Goal: Task Accomplishment & Management: Use online tool/utility

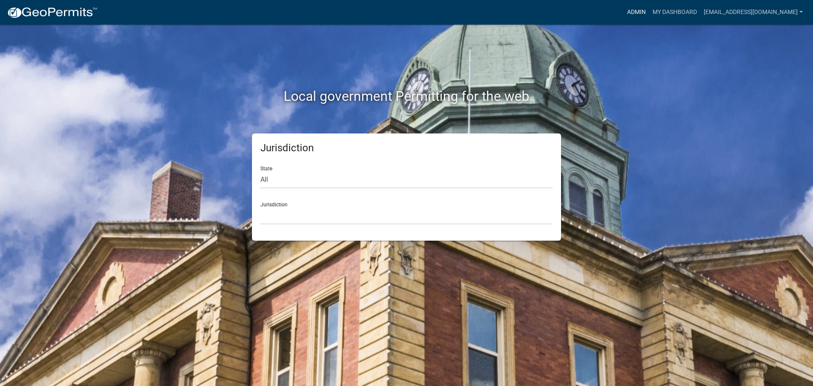
click at [633, 12] on link "Admin" at bounding box center [636, 12] width 25 height 16
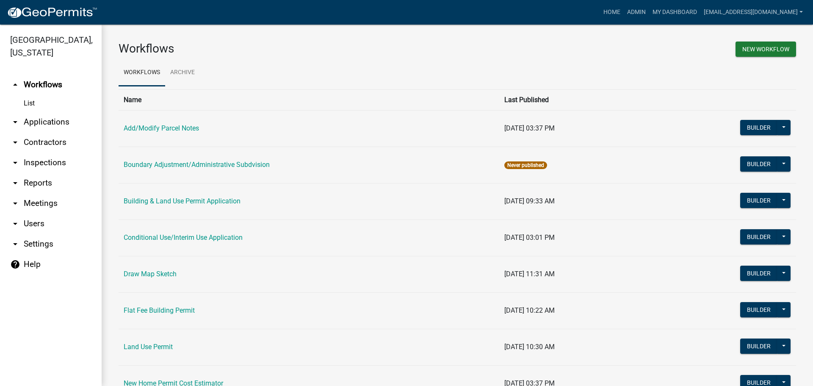
click at [59, 116] on link "arrow_drop_down Applications" at bounding box center [51, 122] width 102 height 20
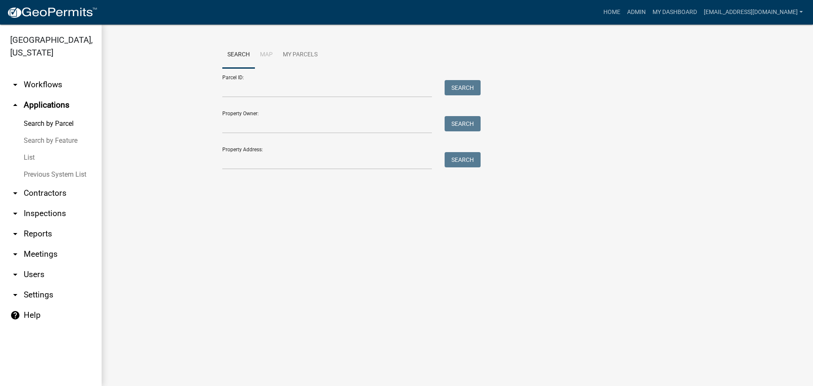
click at [29, 156] on link "List" at bounding box center [51, 157] width 102 height 17
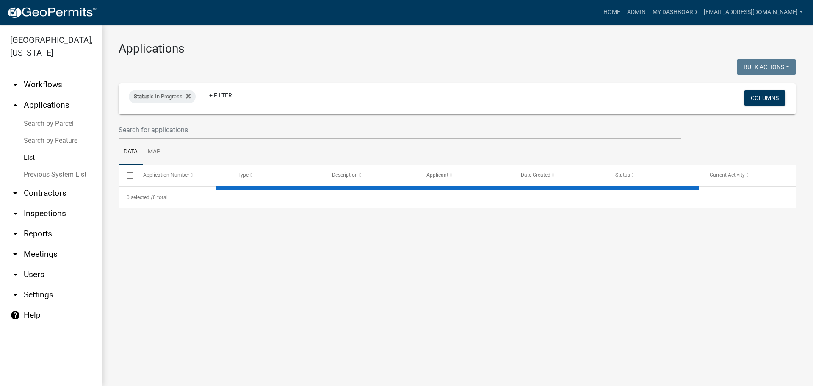
select select "2: 50"
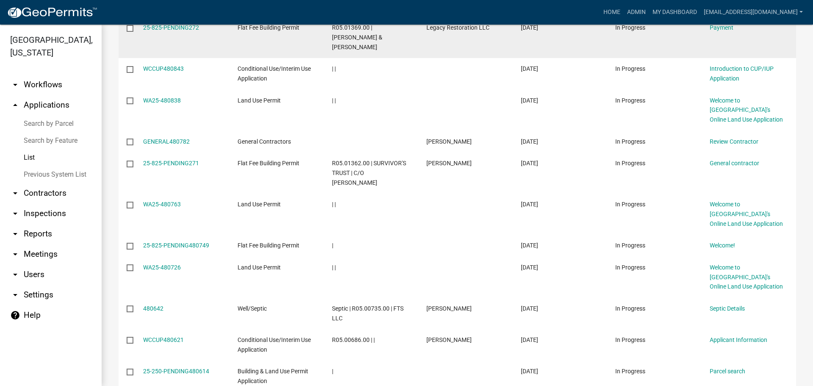
scroll to position [127, 0]
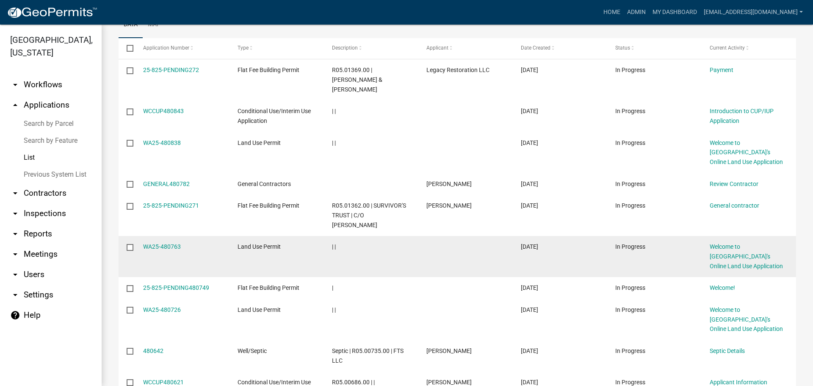
click at [130, 244] on input "checkbox" at bounding box center [130, 247] width 6 height 6
checkbox input "true"
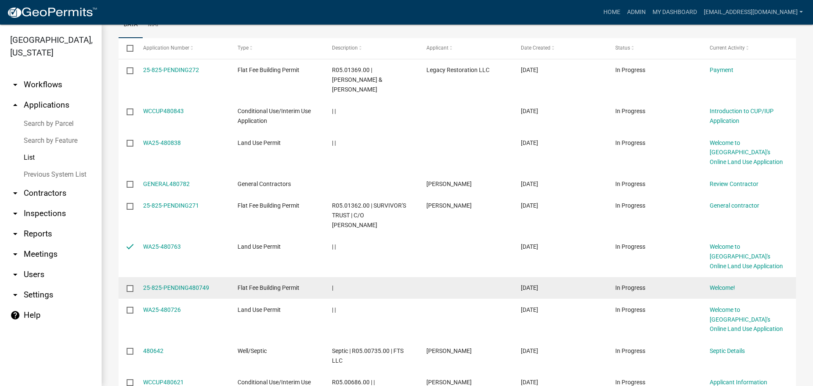
click at [130, 285] on input "checkbox" at bounding box center [130, 288] width 6 height 6
checkbox input "true"
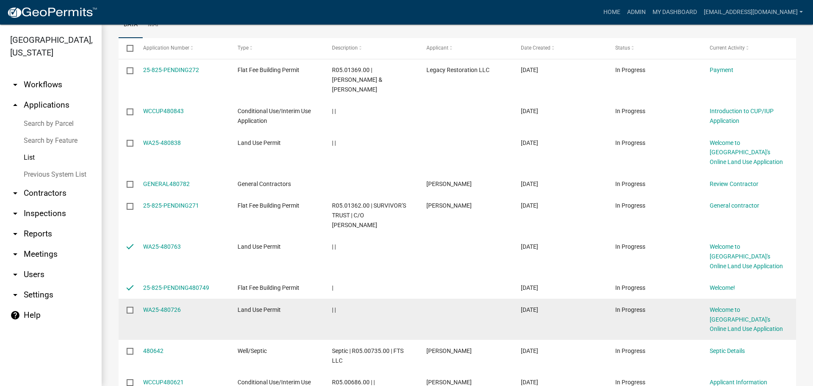
click at [129, 307] on input "checkbox" at bounding box center [130, 310] width 6 height 6
checkbox input "true"
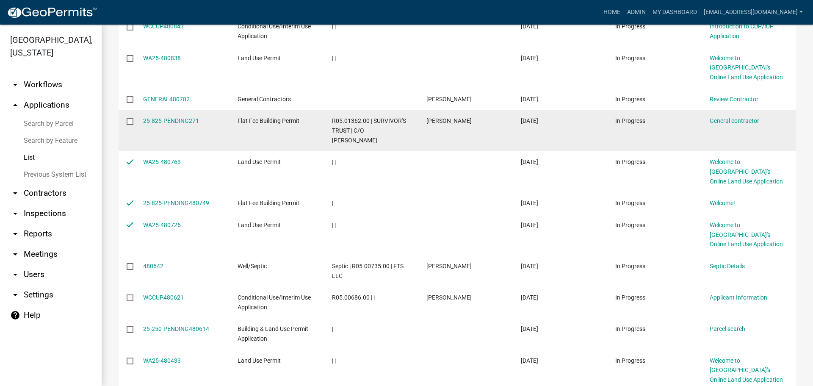
scroll to position [339, 0]
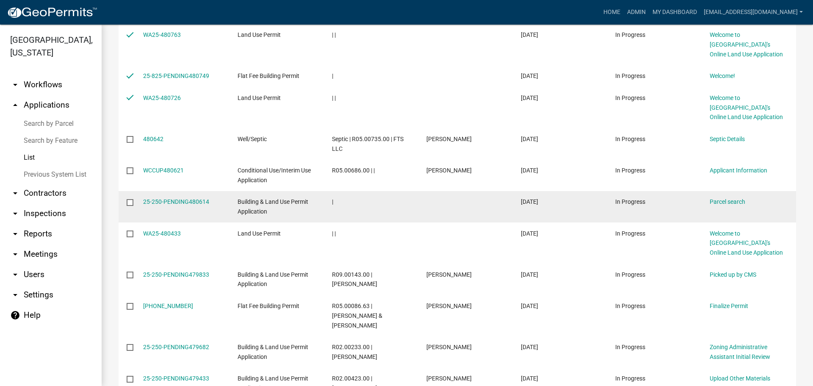
click at [128, 199] on input "checkbox" at bounding box center [130, 202] width 6 height 6
checkbox input "true"
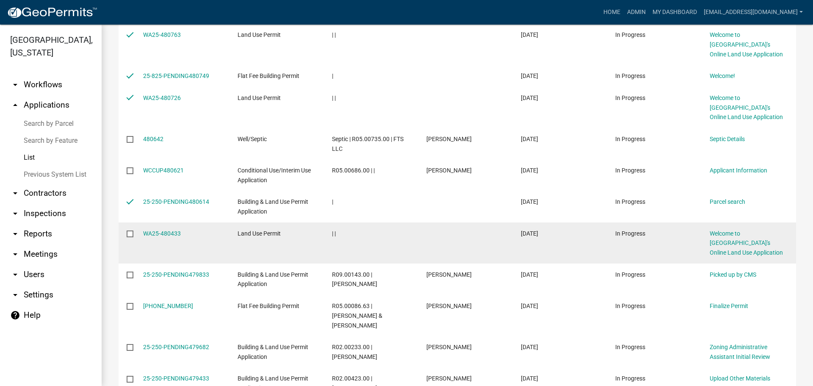
click at [130, 230] on input "checkbox" at bounding box center [130, 233] width 6 height 6
checkbox input "true"
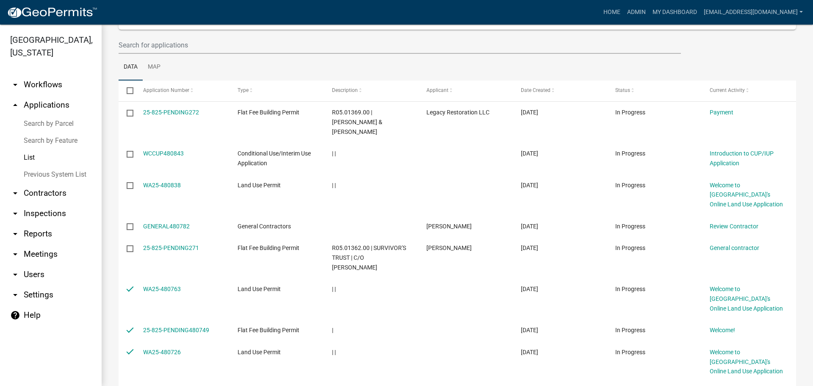
scroll to position [0, 0]
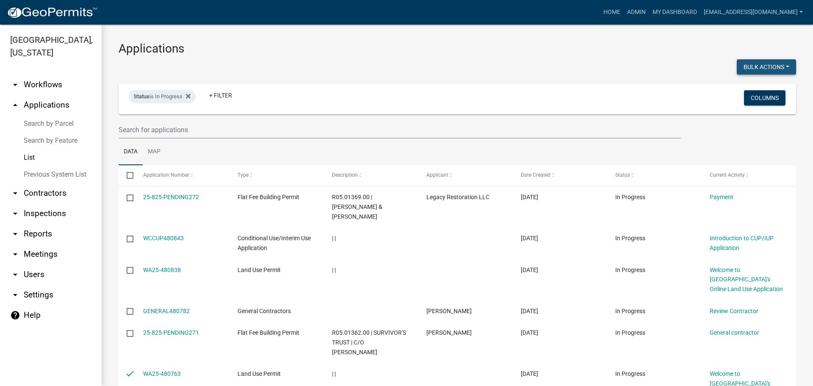
click at [775, 64] on button "Bulk Actions" at bounding box center [766, 66] width 59 height 15
click at [747, 91] on button "Void" at bounding box center [762, 89] width 68 height 20
checkbox input "false"
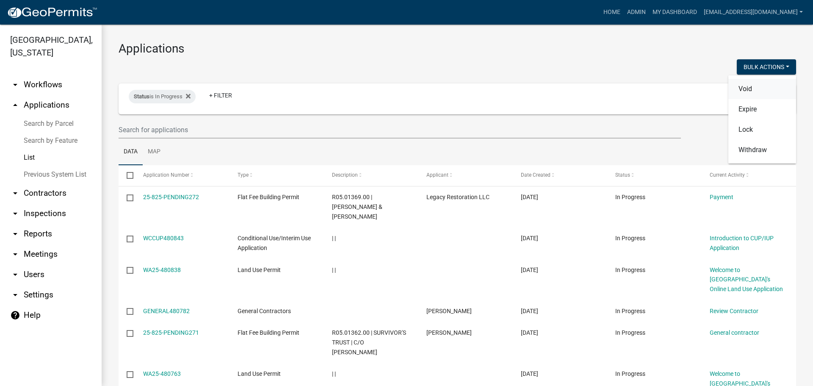
checkbox input "false"
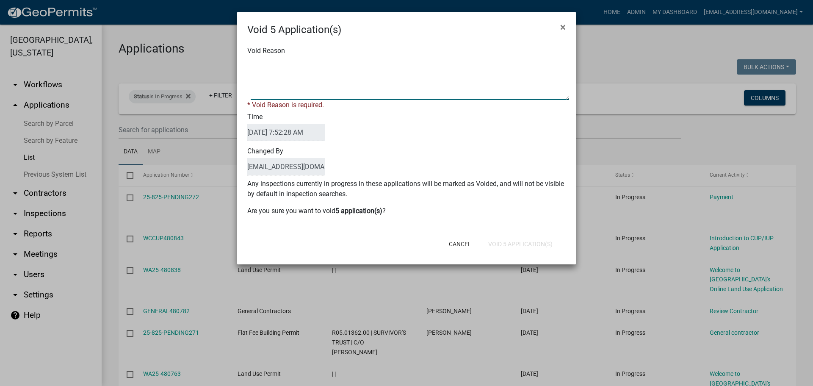
click at [446, 75] on textarea "Void Reason" at bounding box center [410, 79] width 318 height 42
type textarea "Application Abandoned"
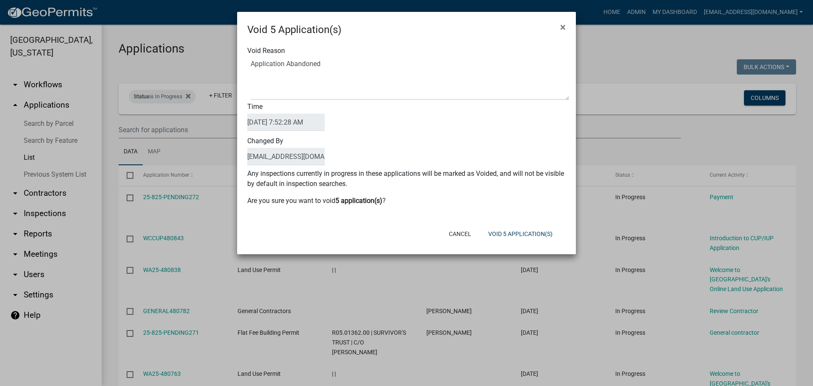
click at [435, 125] on div "Time [DATE] 7:52:28 AM" at bounding box center [406, 117] width 331 height 34
click at [516, 237] on button "Void 5 Application(s)" at bounding box center [521, 233] width 78 height 15
